Goal: Information Seeking & Learning: Learn about a topic

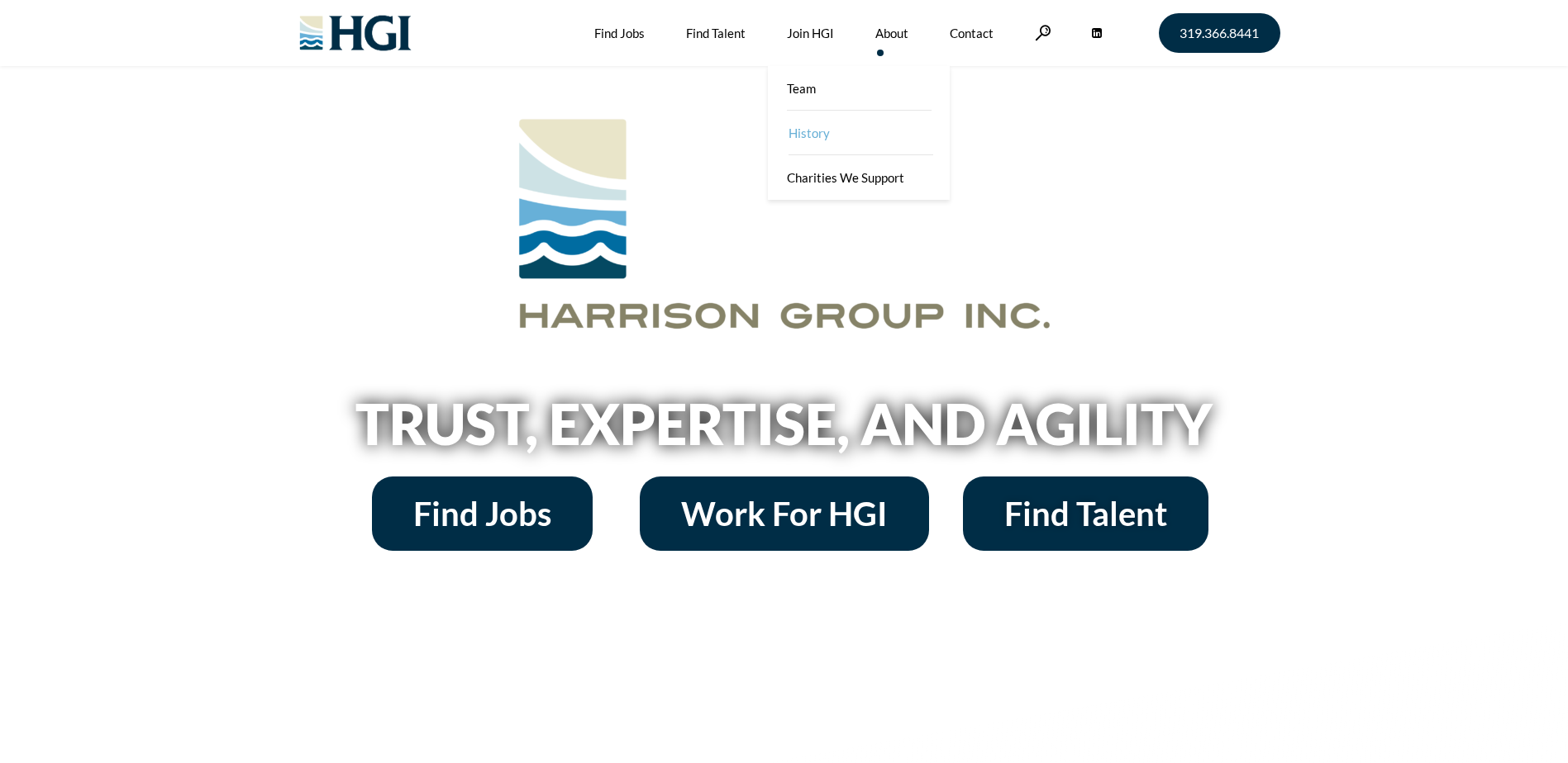
click at [831, 144] on link "History" at bounding box center [860, 133] width 182 height 44
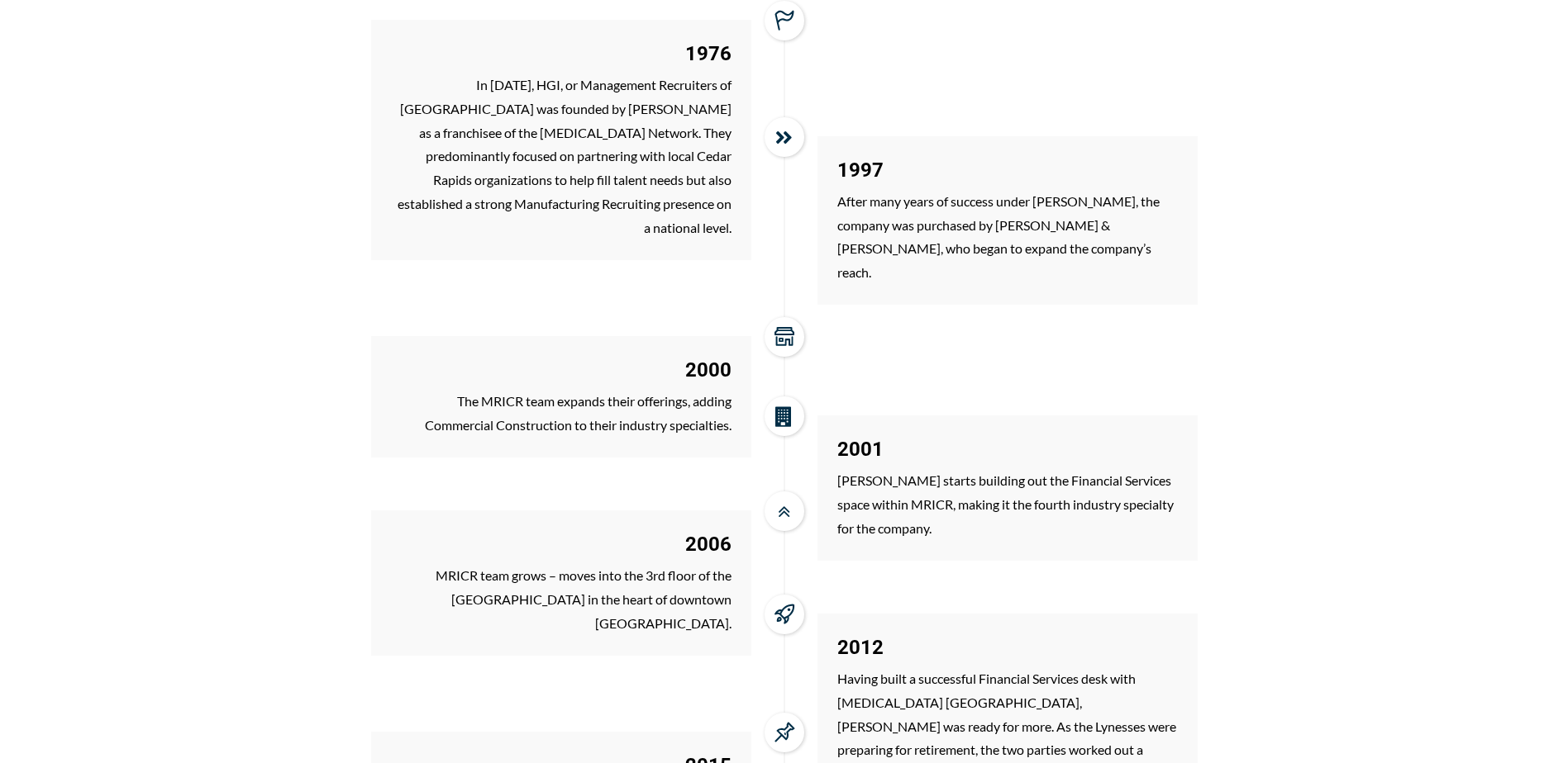
scroll to position [1817, 0]
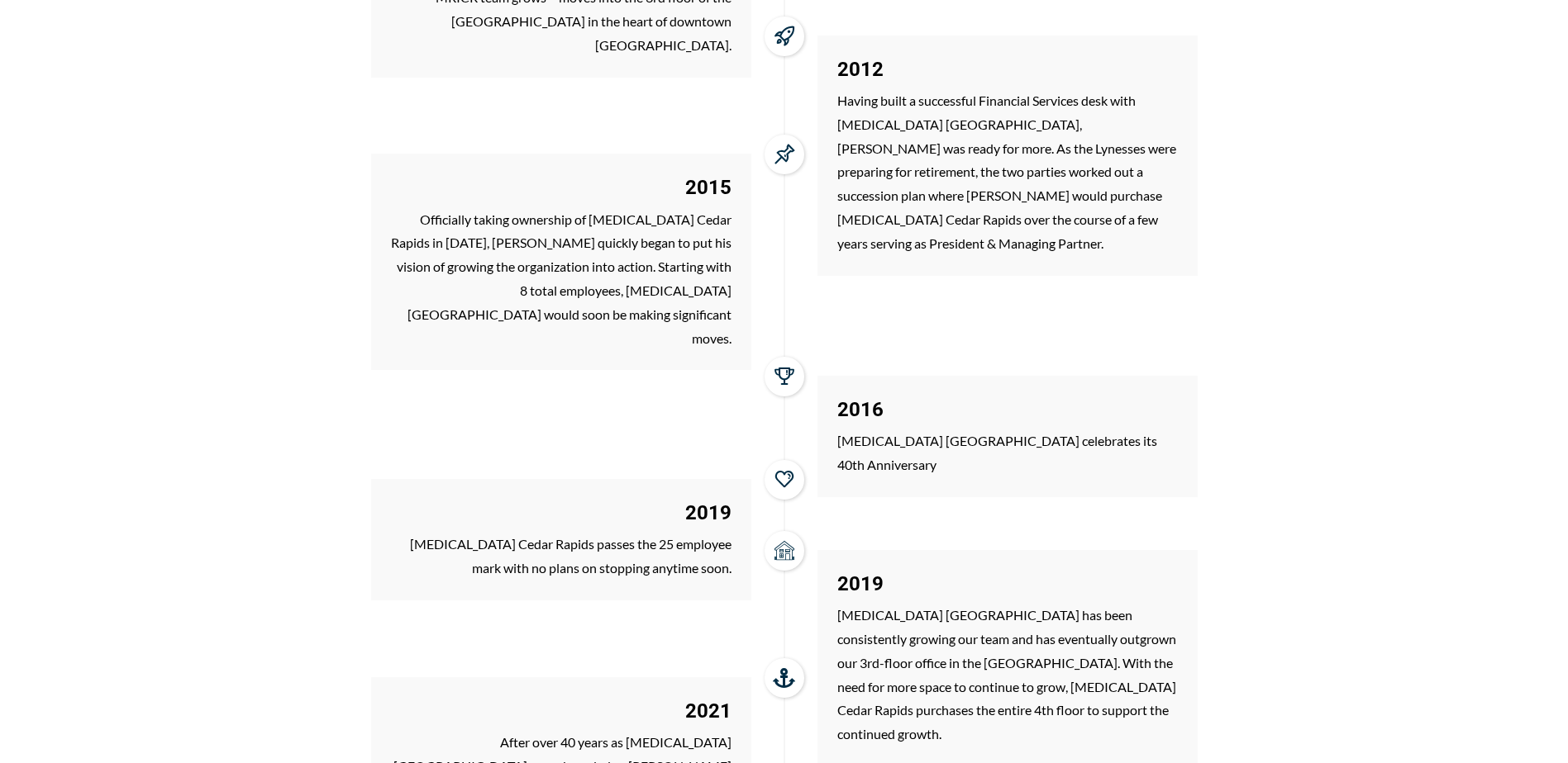
scroll to position [2065, 0]
